Goal: Obtain resource: Obtain resource

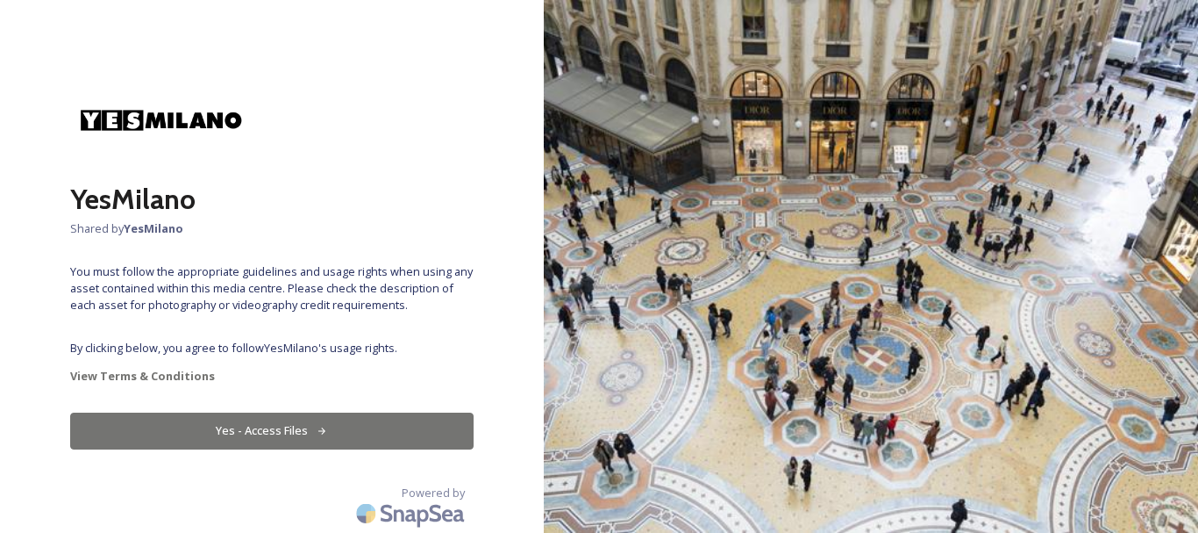
scroll to position [1, 0]
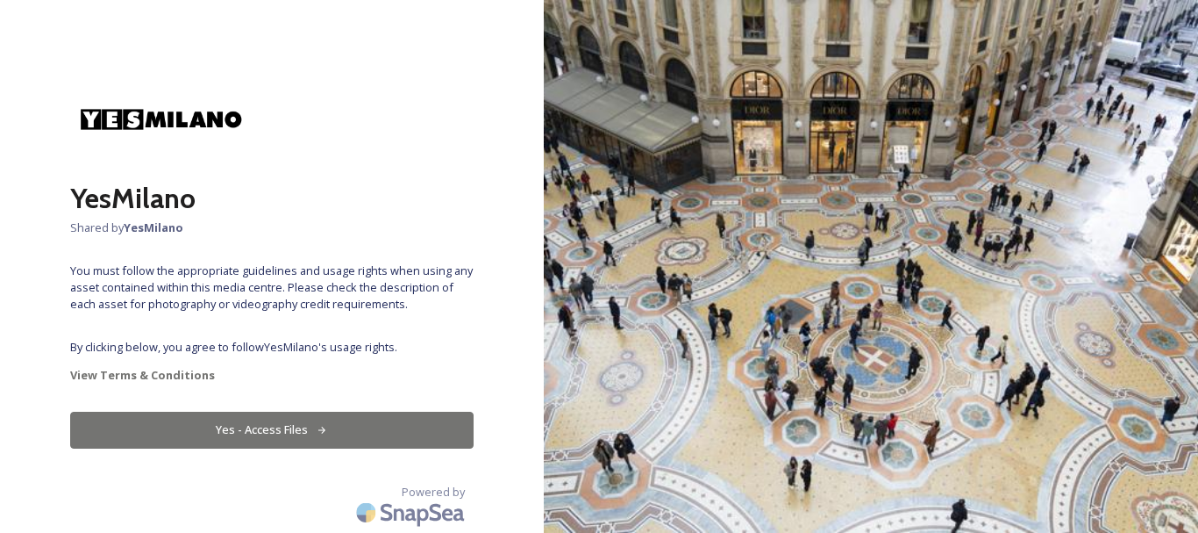
click at [301, 425] on button "Yes - Access Files" at bounding box center [272, 429] width 404 height 36
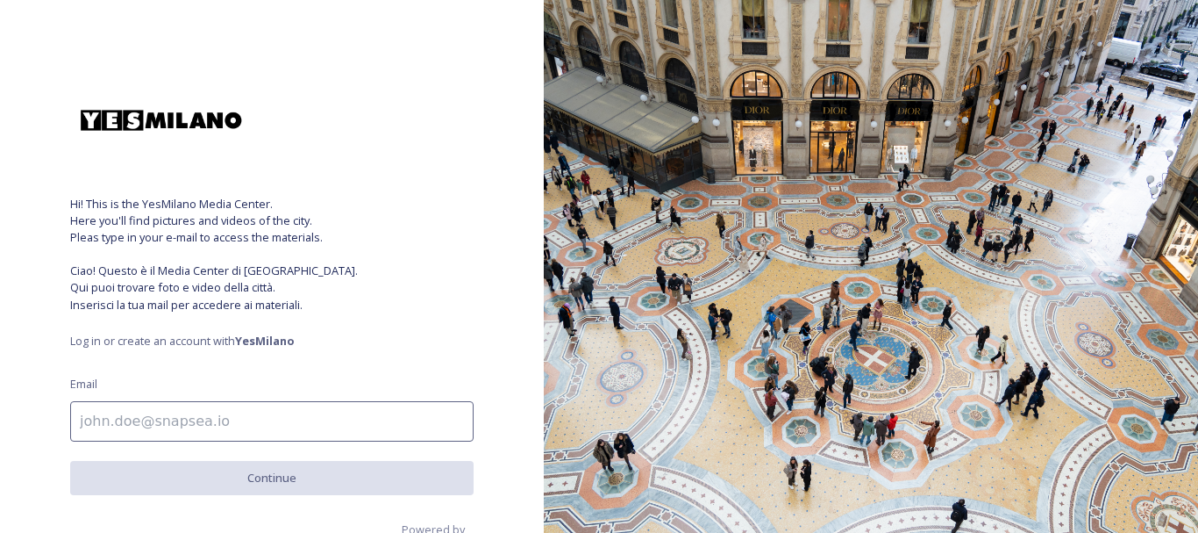
scroll to position [38, 0]
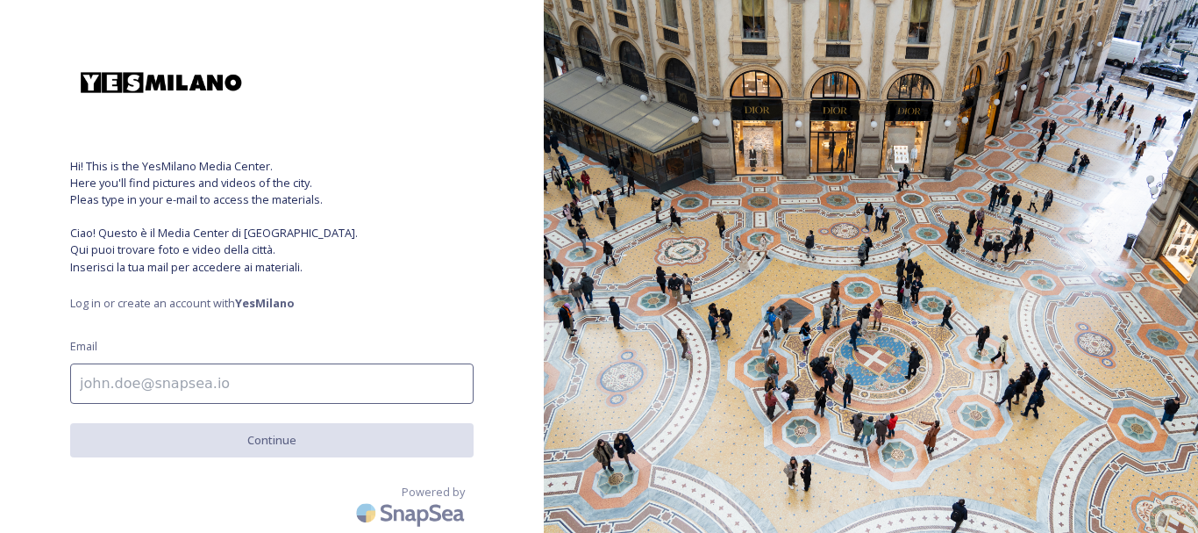
click at [352, 382] on input at bounding box center [272, 383] width 404 height 40
type input "giulia.meroni@unimi.it"
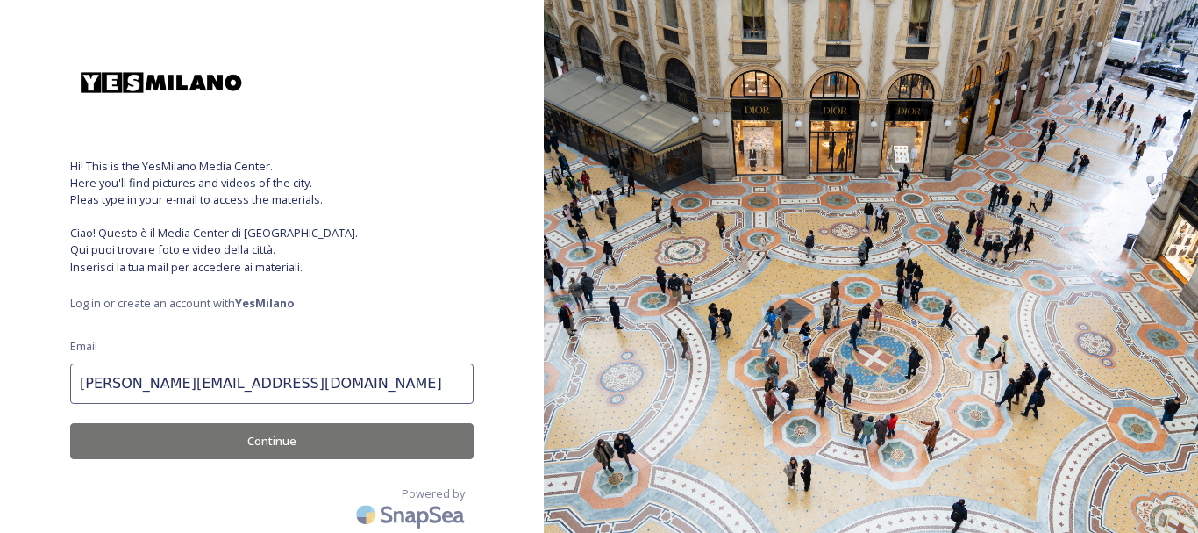
click at [329, 439] on button "Continue" at bounding box center [272, 441] width 404 height 36
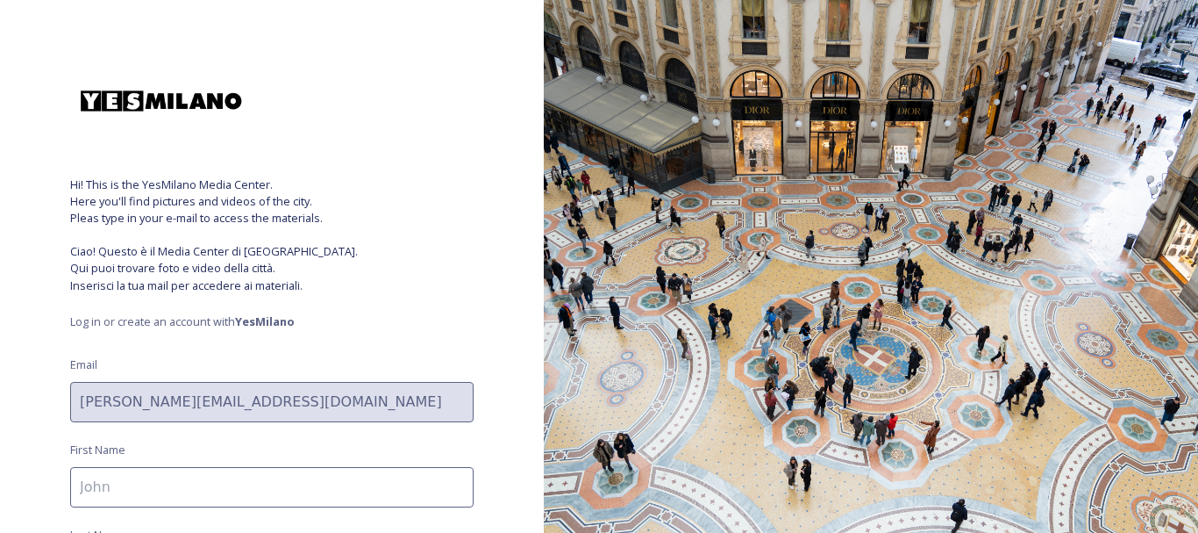
scroll to position [0, 0]
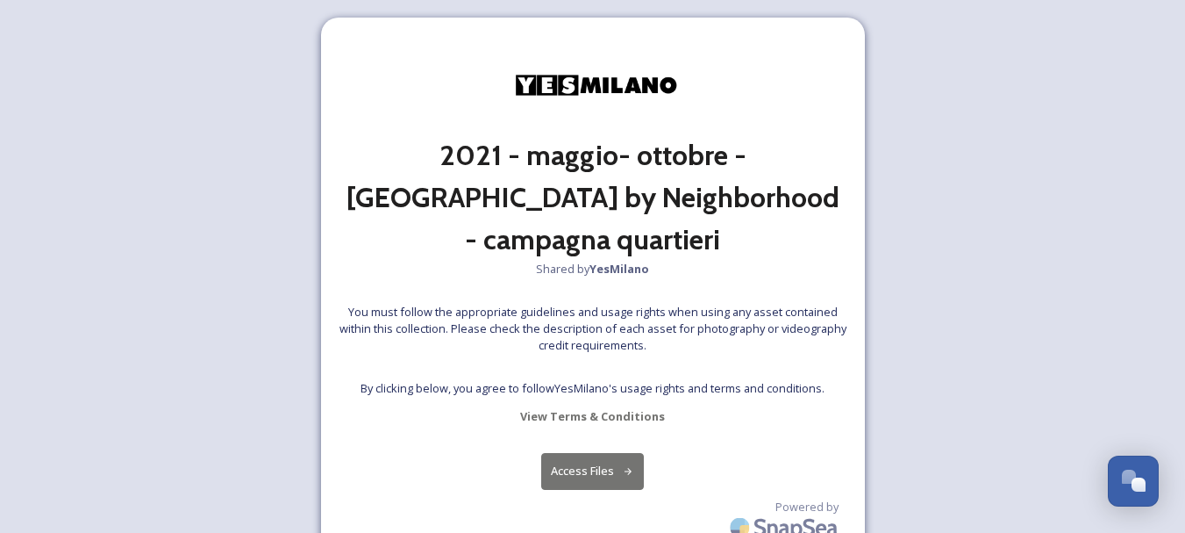
click at [601, 453] on button "Access Files" at bounding box center [592, 471] width 103 height 36
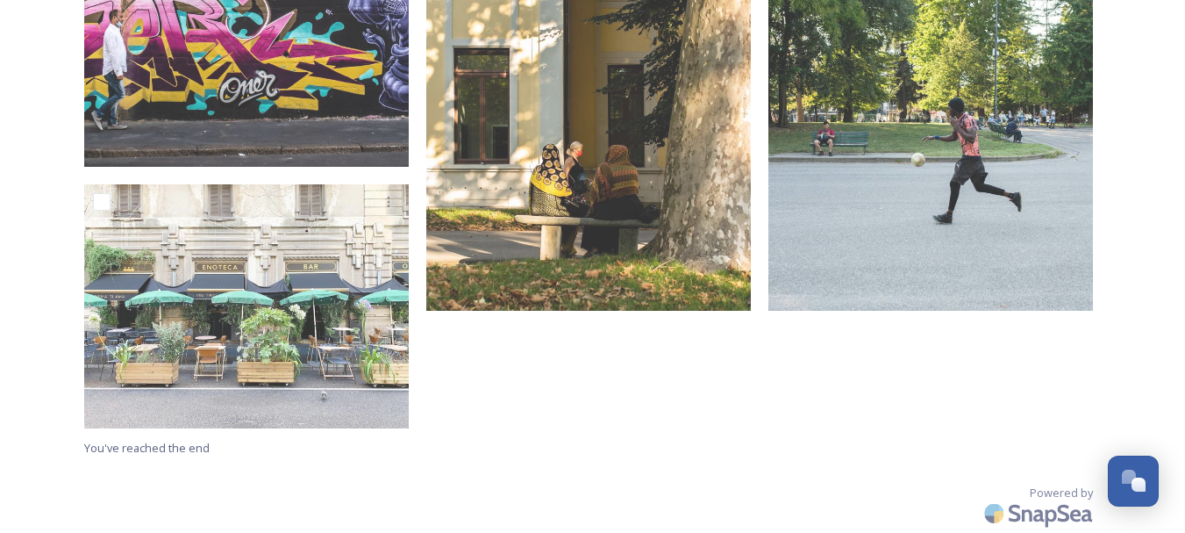
scroll to position [1597, 0]
